Goal: Communication & Community: Participate in discussion

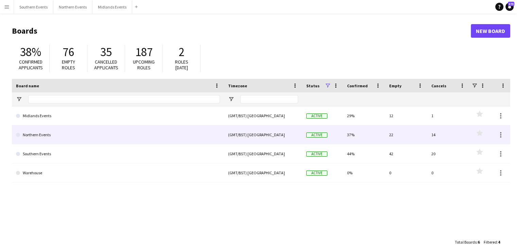
click at [105, 133] on link "Northern Events" at bounding box center [118, 134] width 204 height 19
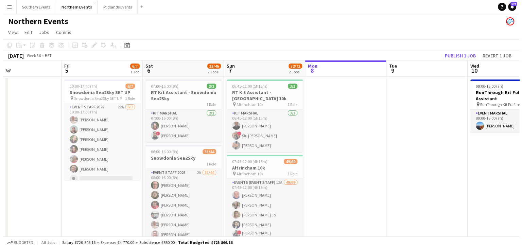
scroll to position [0, 185]
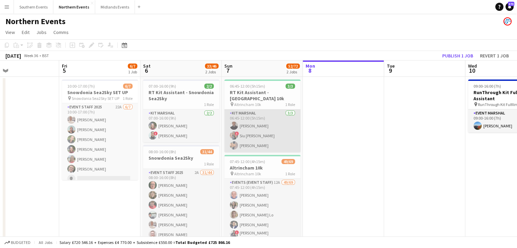
click at [268, 130] on app-card-role "Kit Marshal [DATE] 06:45-12:00 (5h15m) [PERSON_NAME] ! [PERSON_NAME] [PERSON_NA…" at bounding box center [262, 130] width 76 height 43
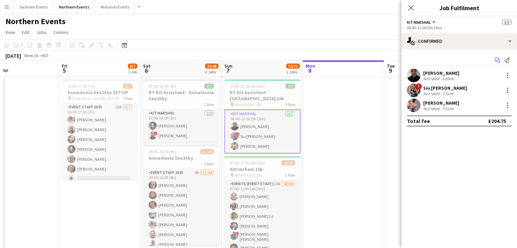
click at [497, 58] on icon "Start chat" at bounding box center [497, 59] width 5 height 5
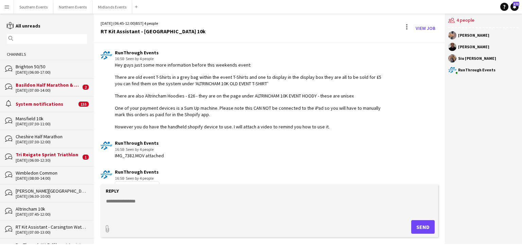
scroll to position [737, 0]
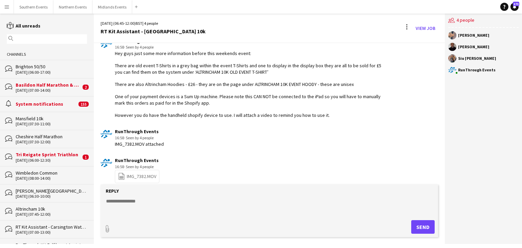
click at [138, 173] on link "file-spreadsheet IMG_7382.MOV" at bounding box center [137, 177] width 38 height 8
click at [309, 129] on div "RunThrough Events 16:58 · Seen by 4 people IMG_7382.MOV attached" at bounding box center [241, 138] width 281 height 19
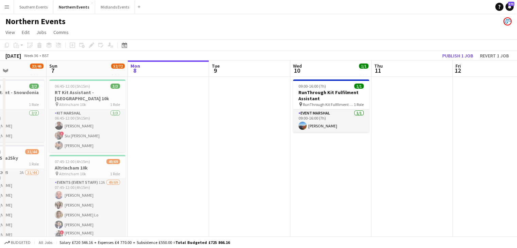
scroll to position [0, 197]
